Goal: Task Accomplishment & Management: Manage account settings

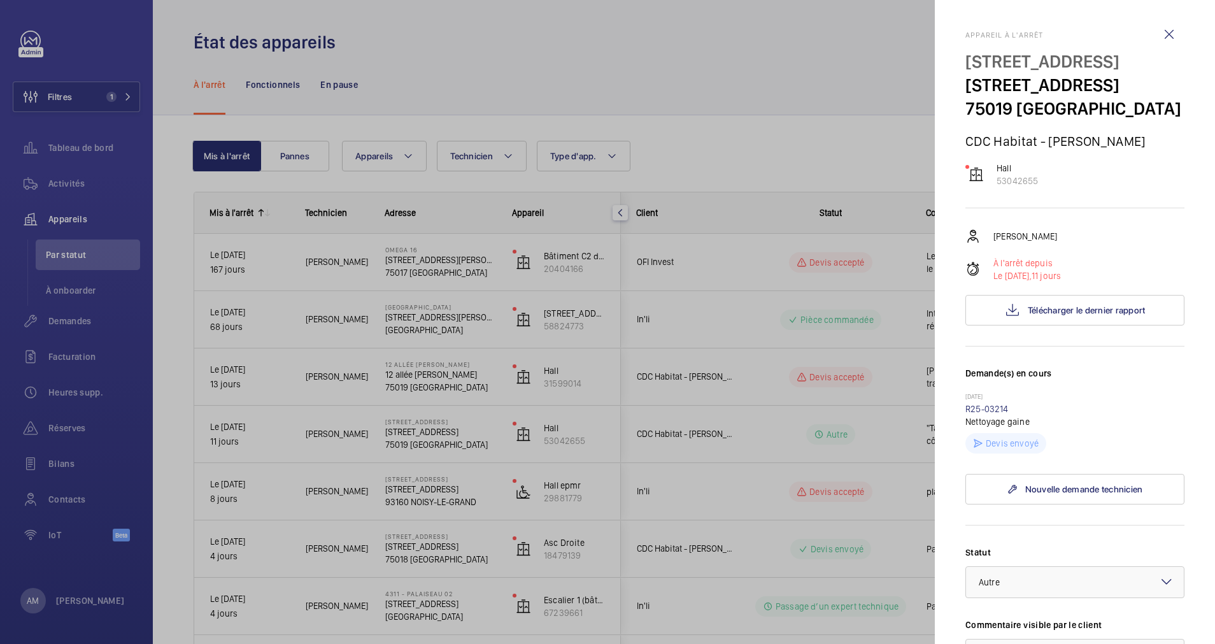
scroll to position [329, 0]
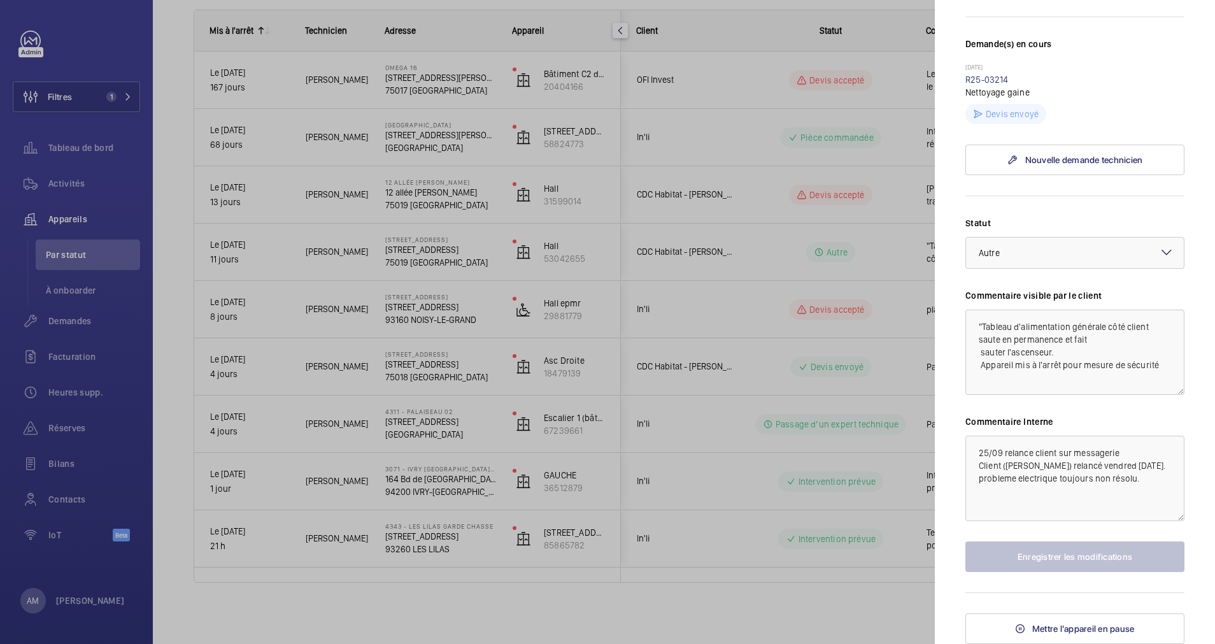
click at [866, 140] on div at bounding box center [607, 322] width 1215 height 644
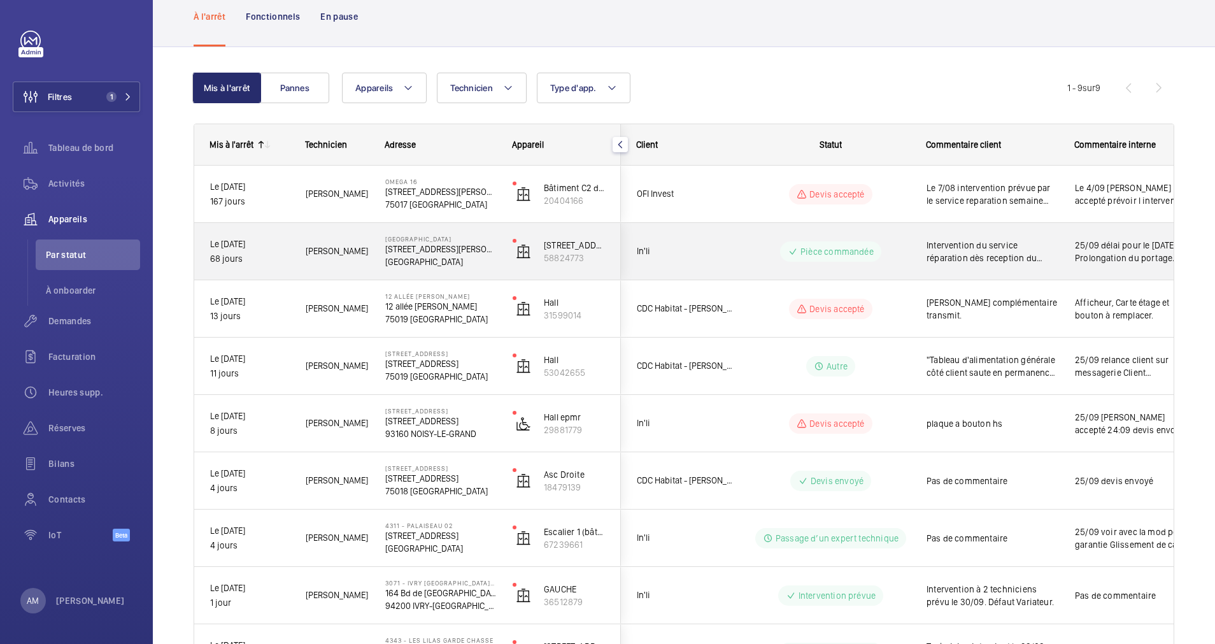
scroll to position [0, 0]
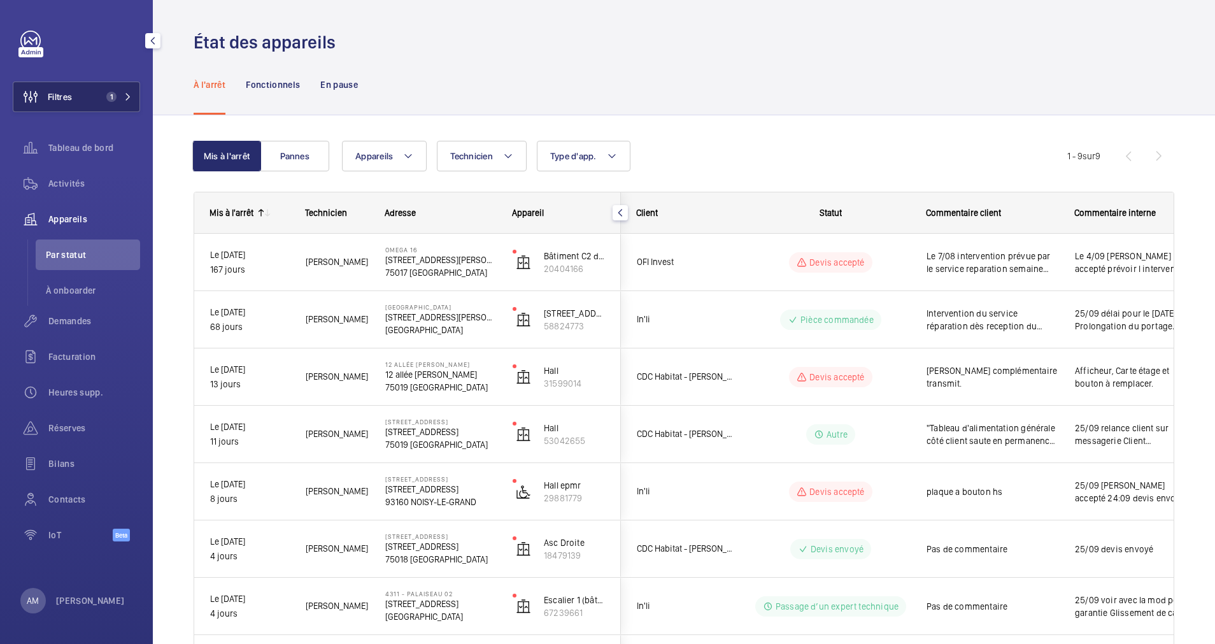
click at [140, 86] on div "Filtres 1 Tableau de bord Activités Appareils Par statut À onboarder Demandes F…" at bounding box center [76, 322] width 153 height 644
click at [131, 93] on mat-icon at bounding box center [128, 97] width 8 height 8
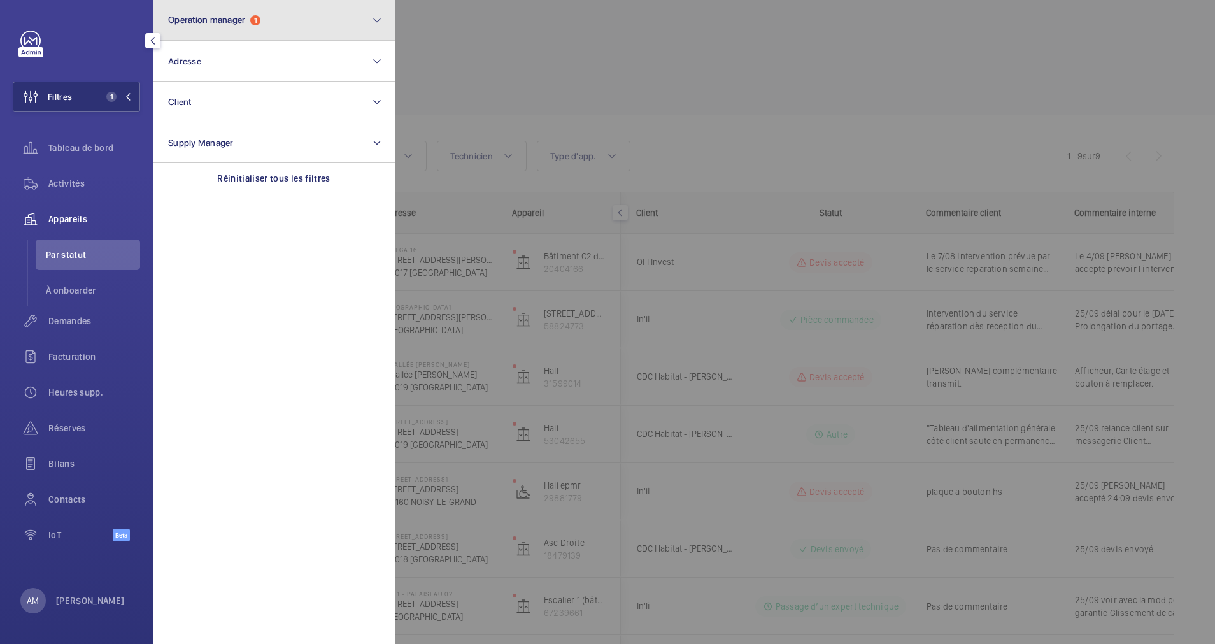
click at [289, 31] on button "Operation manager 1" at bounding box center [274, 20] width 242 height 41
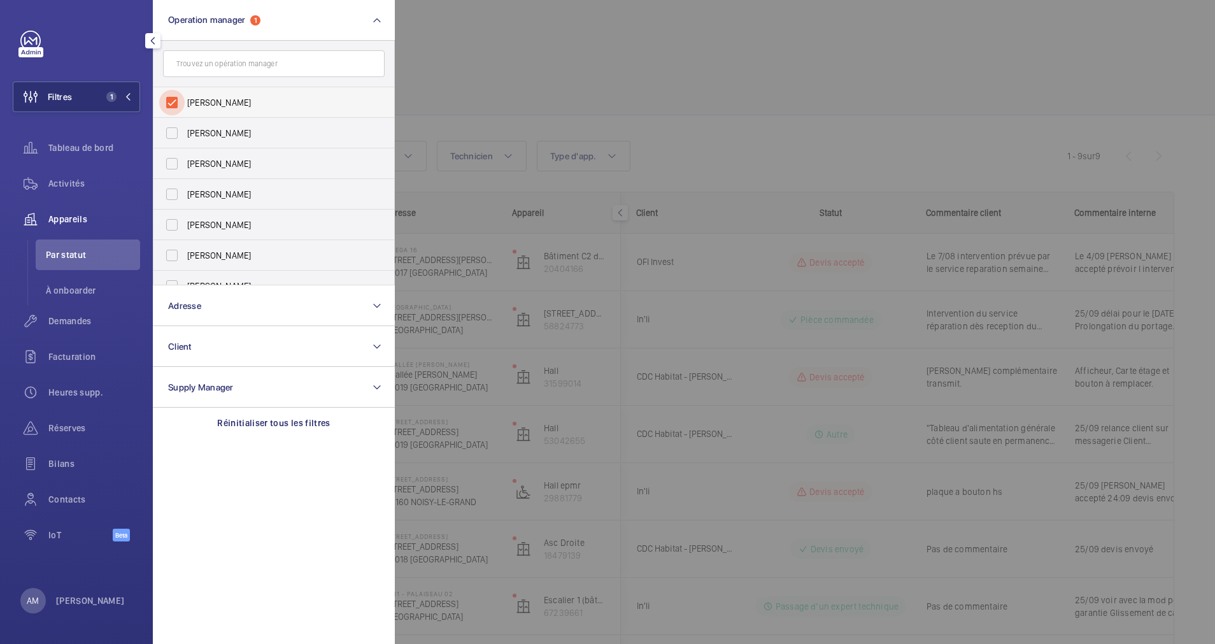
drag, startPoint x: 172, startPoint y: 99, endPoint x: 245, endPoint y: 59, distance: 83.0
click at [173, 99] on input "[PERSON_NAME]" at bounding box center [171, 102] width 25 height 25
checkbox input "false"
click at [245, 59] on input "text" at bounding box center [274, 63] width 222 height 27
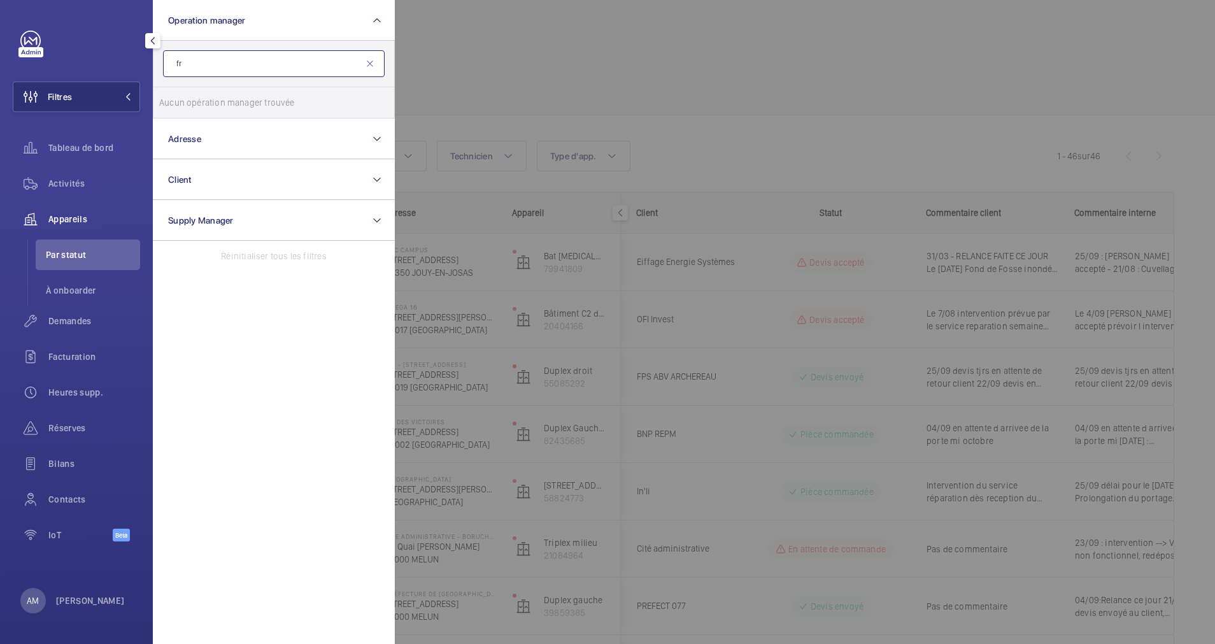
type input "f"
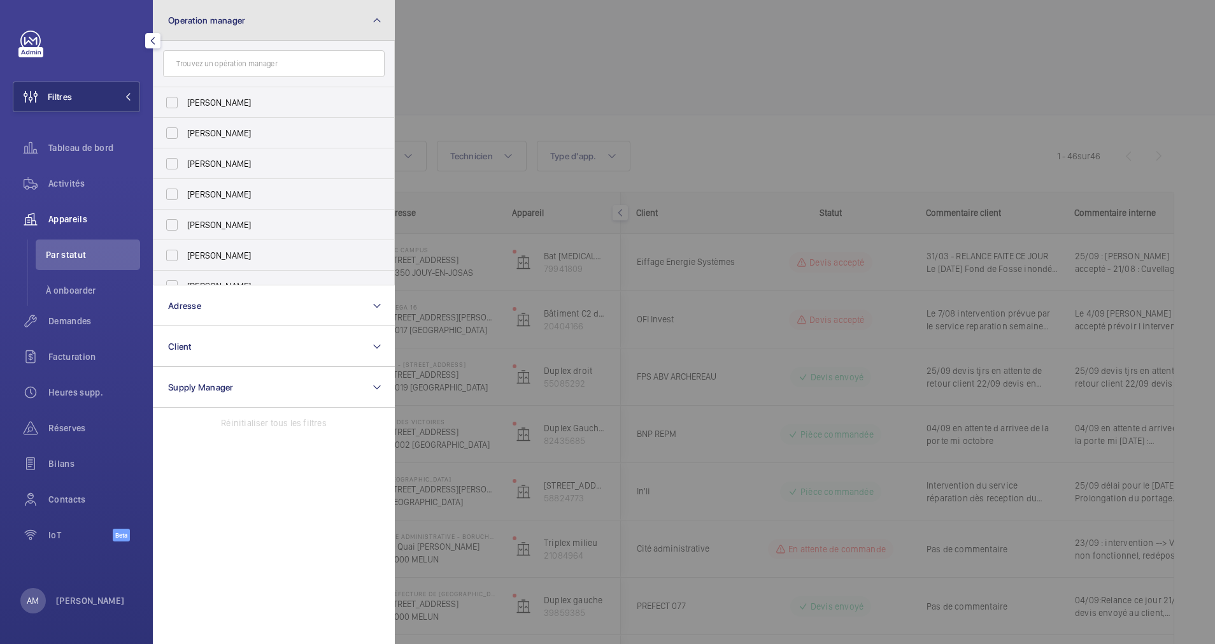
click at [341, 23] on button "Operation manager" at bounding box center [274, 20] width 242 height 41
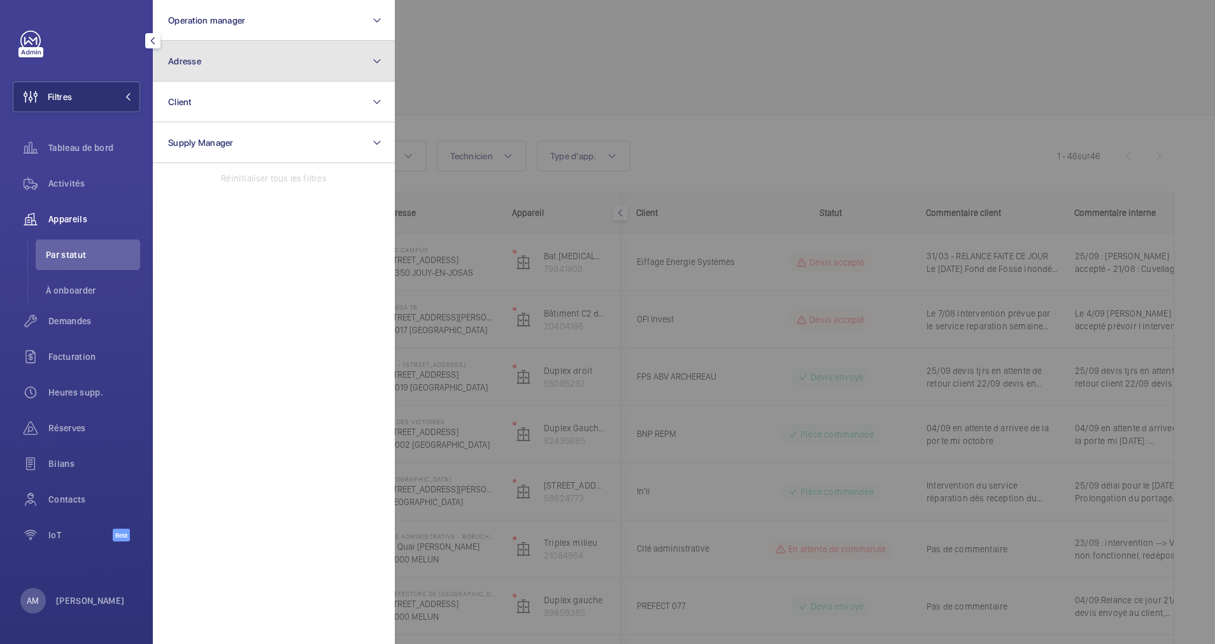
click at [312, 57] on button "Adresse" at bounding box center [274, 61] width 242 height 41
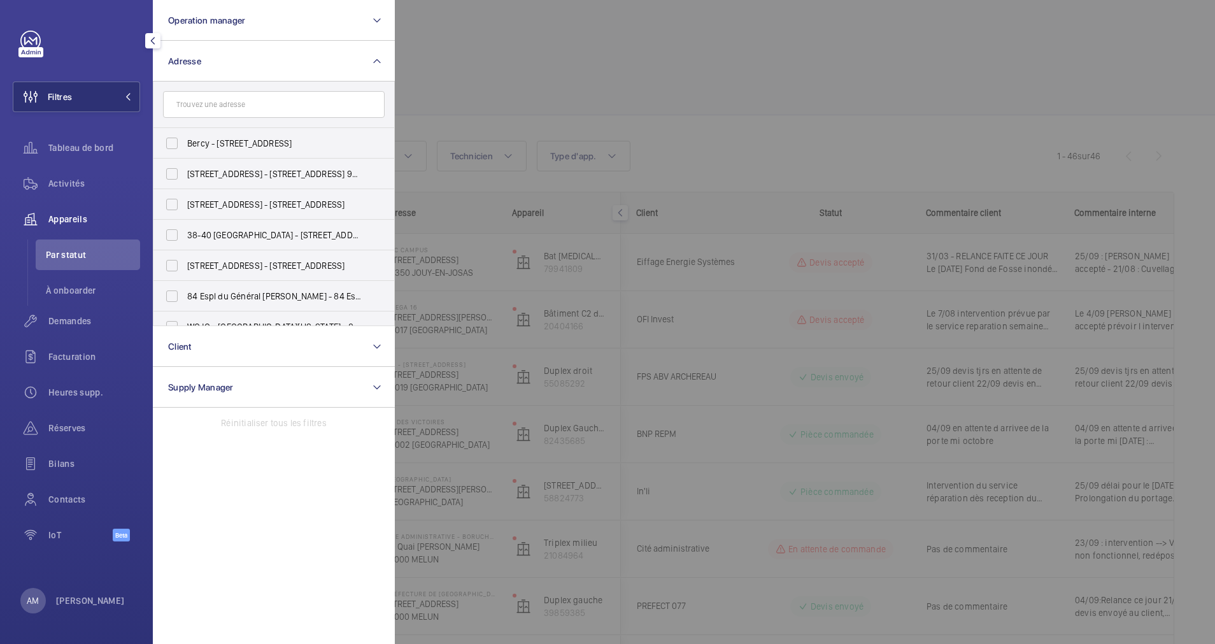
click at [294, 106] on input "text" at bounding box center [274, 104] width 222 height 27
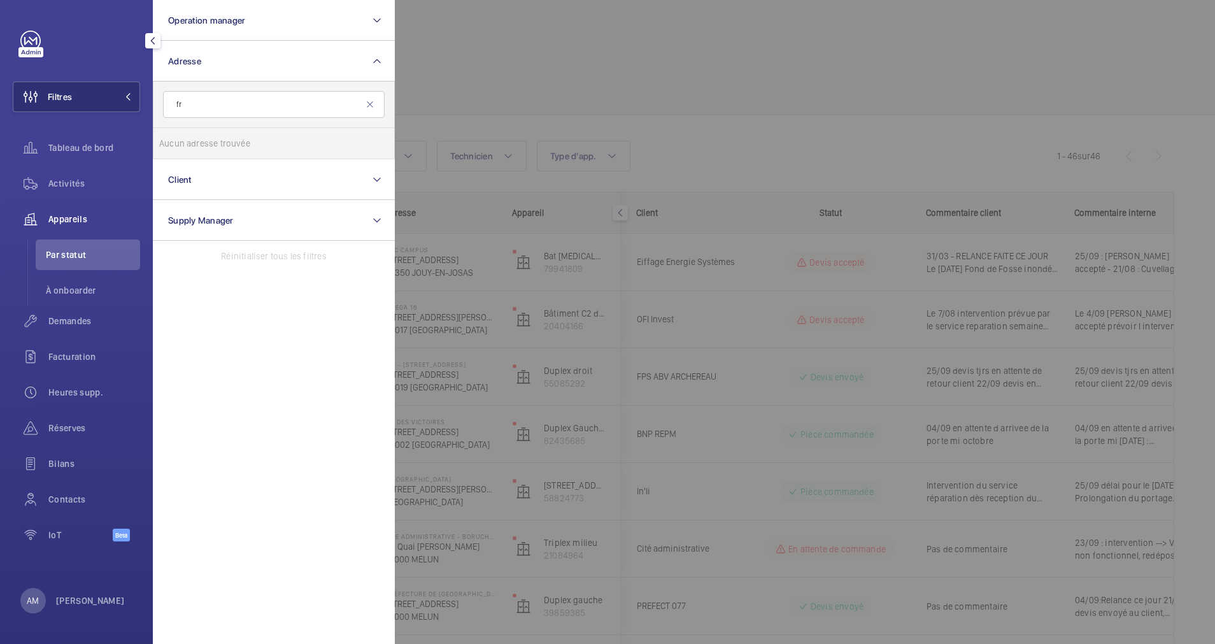
type input "f"
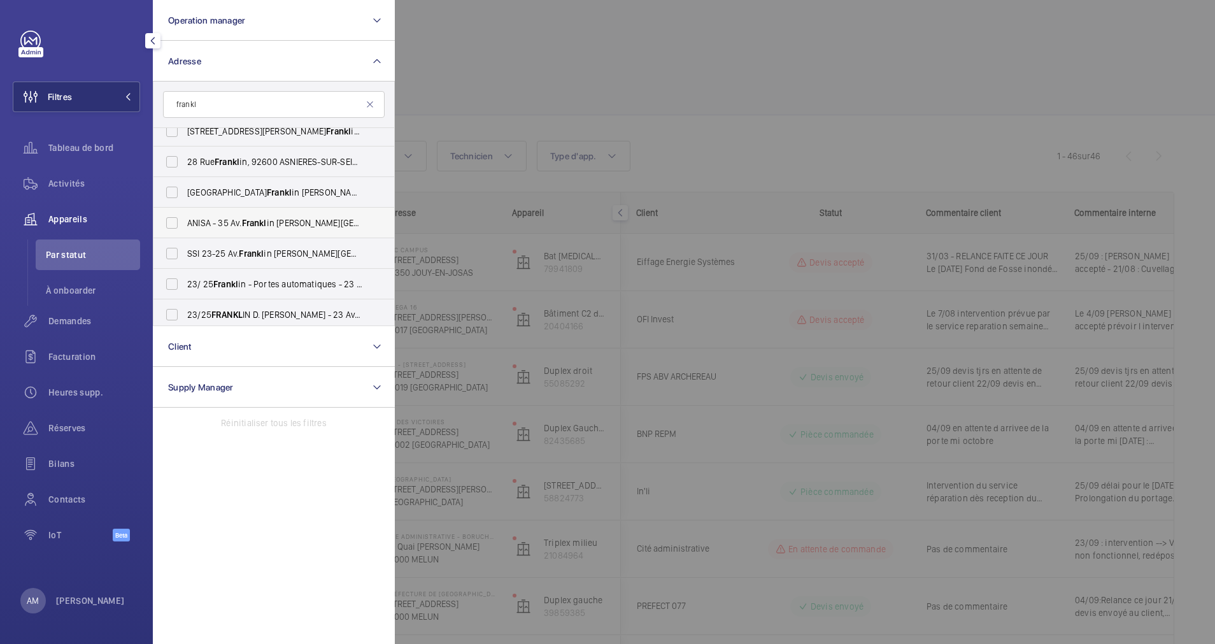
scroll to position [287, 0]
type input "frankl"
click at [183, 283] on input "23/25 FRANKL IN D. [PERSON_NAME] - 23 Av. [PERSON_NAME] in [PERSON_NAME][GEOGRA…" at bounding box center [171, 284] width 25 height 25
checkbox input "true"
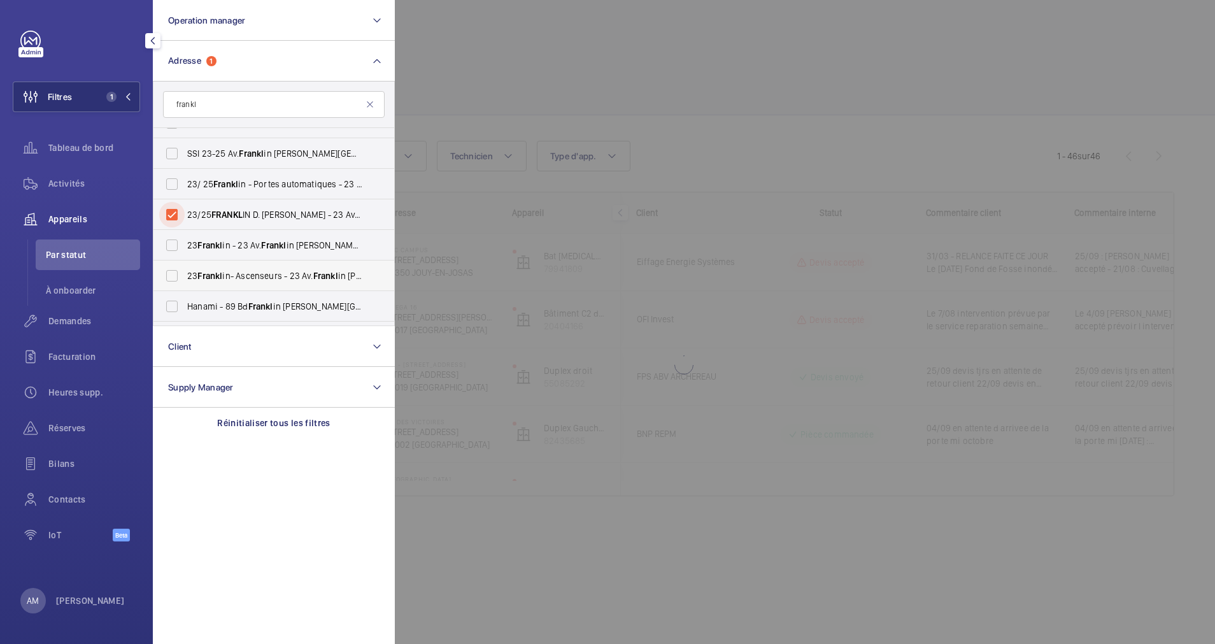
scroll to position [382, 0]
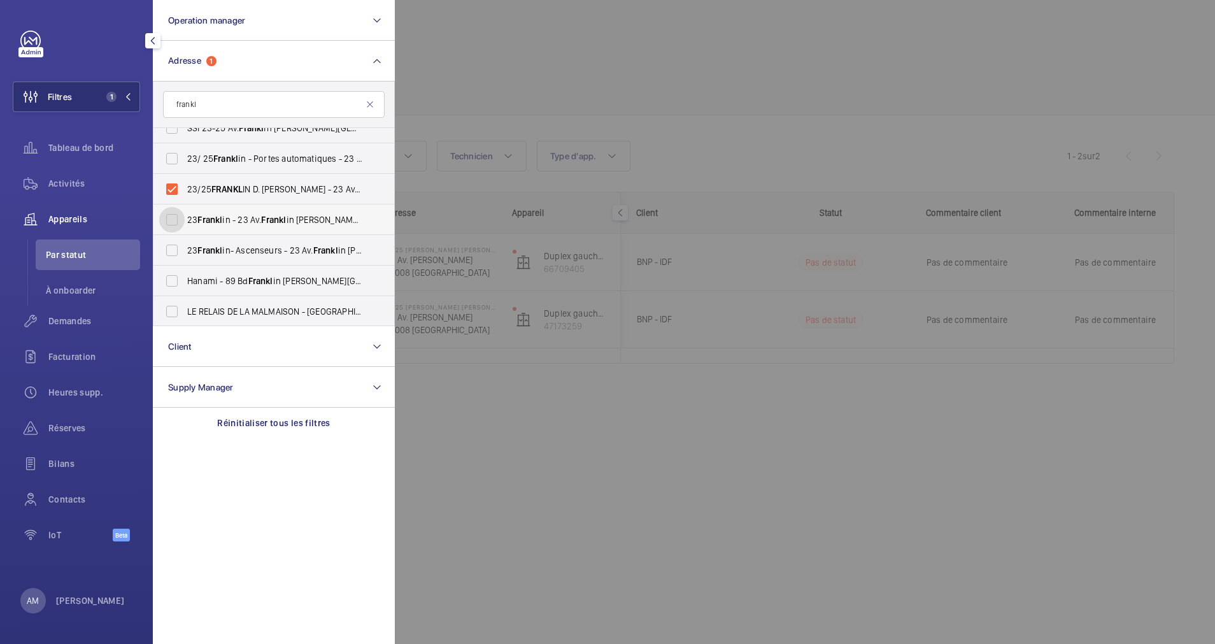
click at [164, 217] on input "23 Frankl in - 23 Av. [PERSON_NAME] in [PERSON_NAME][GEOGRAPHIC_DATA]" at bounding box center [171, 219] width 25 height 25
checkbox input "true"
click at [169, 248] on input "23 Frankl in- Ascenseurs - 23 Av. [PERSON_NAME] in [PERSON_NAME][GEOGRAPHIC_DAT…" at bounding box center [171, 250] width 25 height 25
checkbox input "true"
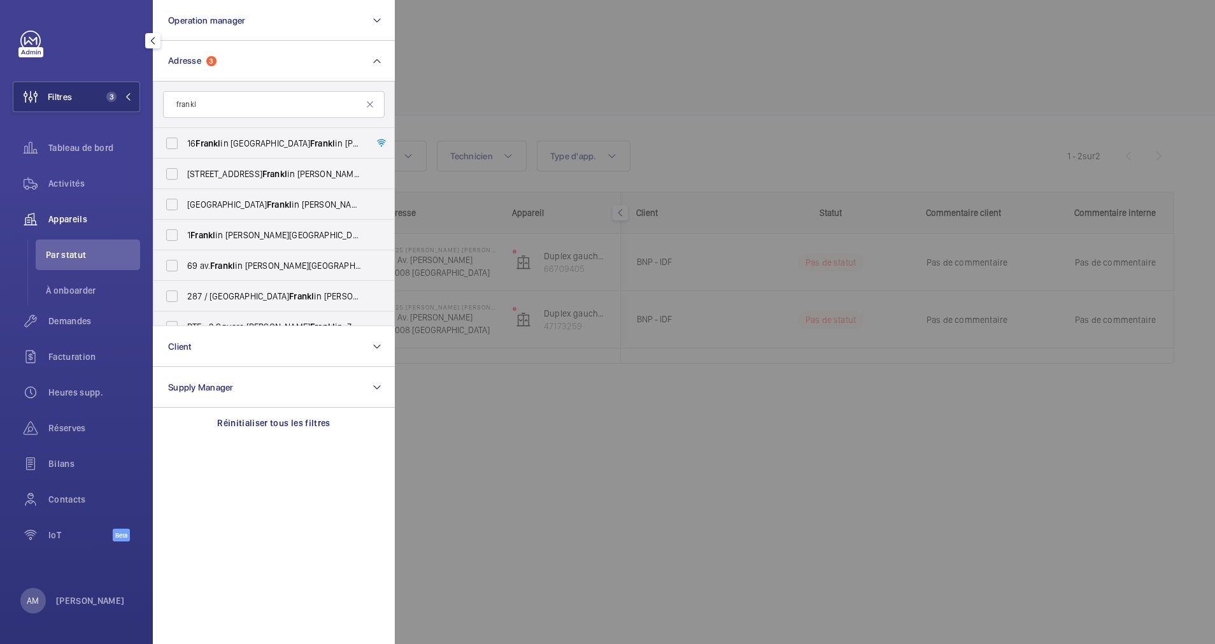
click at [667, 105] on div at bounding box center [1002, 322] width 1215 height 644
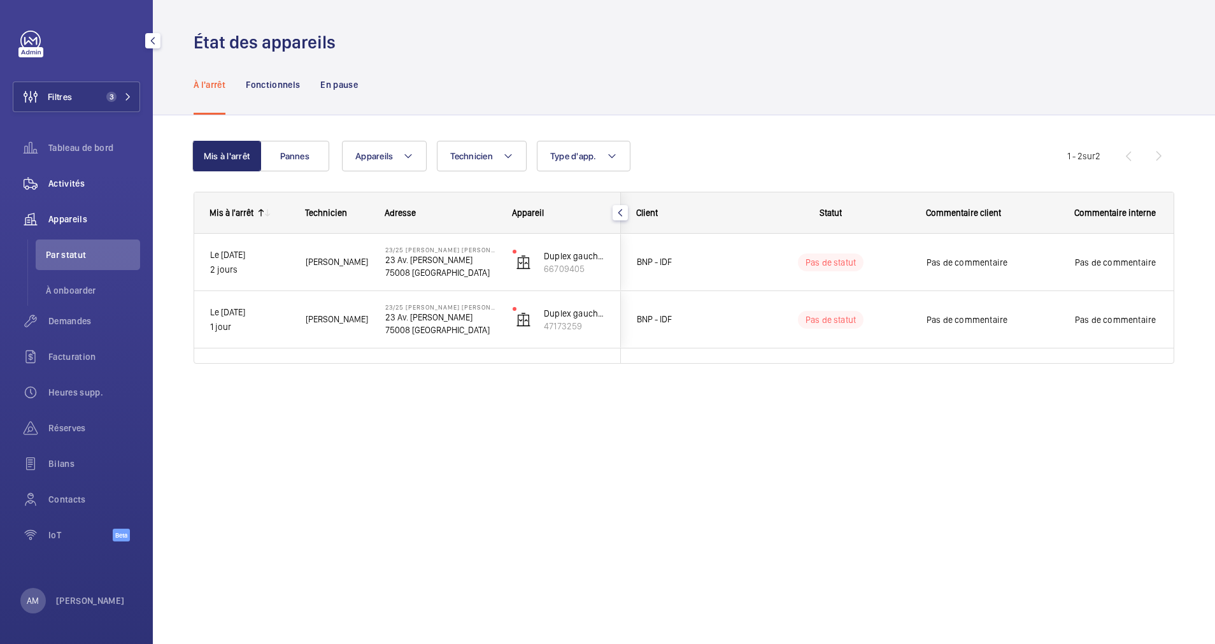
click at [78, 175] on div "Activités" at bounding box center [76, 183] width 127 height 31
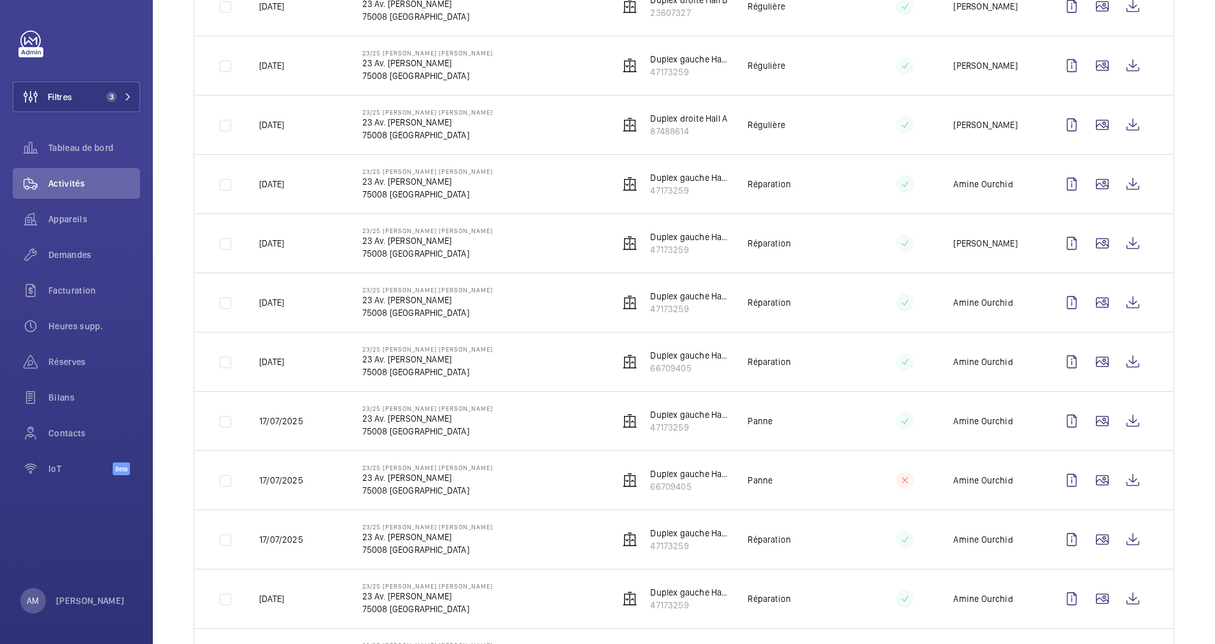
scroll to position [1412, 0]
